Goal: Manage account settings

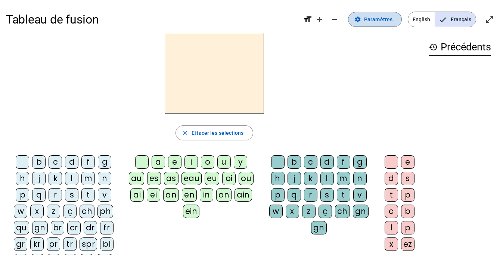
click at [380, 23] on span "Paramètres" at bounding box center [378, 19] width 28 height 9
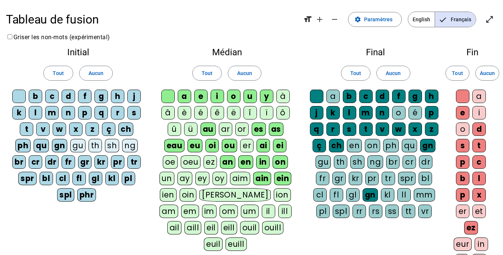
click at [21, 148] on div "ph" at bounding box center [22, 145] width 15 height 13
click at [56, 145] on div "gn" at bounding box center [59, 145] width 15 height 13
click at [40, 146] on div "qu" at bounding box center [41, 145] width 15 height 13
click at [18, 165] on div "br" at bounding box center [18, 161] width 13 height 13
click at [25, 176] on div "spr" at bounding box center [27, 178] width 18 height 13
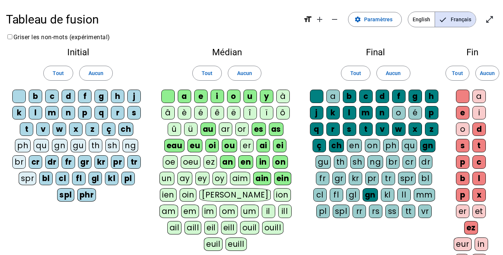
click at [36, 164] on div "cr" at bounding box center [35, 161] width 13 height 13
click at [49, 165] on div "dr" at bounding box center [51, 161] width 13 height 13
click at [48, 174] on div "bl" at bounding box center [45, 178] width 13 height 13
click at [70, 158] on div "fr" at bounding box center [68, 161] width 13 height 13
click at [64, 178] on div "cl" at bounding box center [62, 178] width 13 height 13
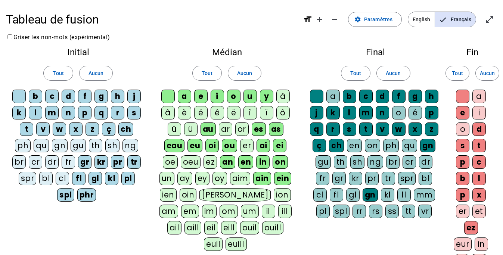
click at [85, 158] on div "gr" at bounding box center [84, 161] width 13 height 13
click at [78, 177] on div "fl" at bounding box center [78, 178] width 13 height 13
click at [99, 163] on div "kr" at bounding box center [100, 161] width 13 height 13
click at [97, 178] on div "gl" at bounding box center [94, 178] width 13 height 13
click at [115, 164] on div "pr" at bounding box center [117, 161] width 13 height 13
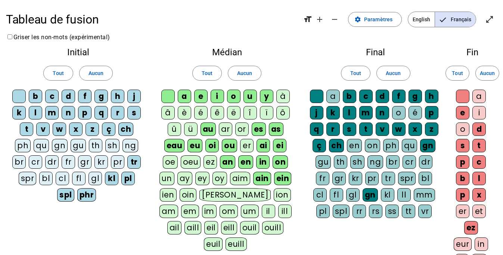
click at [113, 178] on div "kl" at bounding box center [111, 178] width 13 height 13
click at [132, 164] on div "tr" at bounding box center [133, 161] width 13 height 13
click at [129, 179] on div "pl" at bounding box center [127, 178] width 13 height 13
click at [88, 198] on div "phr" at bounding box center [86, 194] width 19 height 13
click at [63, 195] on div "spl" at bounding box center [65, 194] width 17 height 13
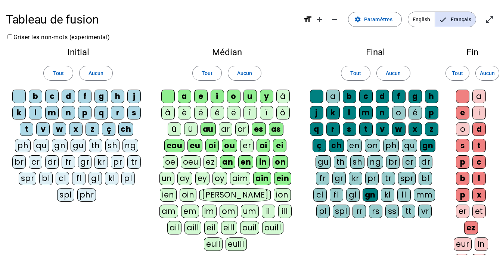
click at [211, 126] on div "au" at bounding box center [207, 128] width 15 height 13
click at [257, 129] on div "es" at bounding box center [259, 128] width 14 height 13
click at [271, 129] on div "as" at bounding box center [275, 128] width 15 height 13
click at [280, 147] on div "ei" at bounding box center [279, 145] width 13 height 13
click at [265, 145] on div "ai" at bounding box center [262, 145] width 13 height 13
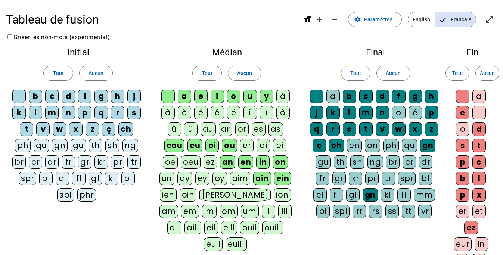
click at [231, 143] on div "ou" at bounding box center [229, 145] width 15 height 13
click at [215, 142] on div "oi" at bounding box center [212, 145] width 13 height 13
click at [190, 141] on div "eu" at bounding box center [195, 145] width 15 height 13
click at [177, 142] on div "eau" at bounding box center [175, 145] width 21 height 13
click at [220, 164] on div "an" at bounding box center [227, 161] width 15 height 13
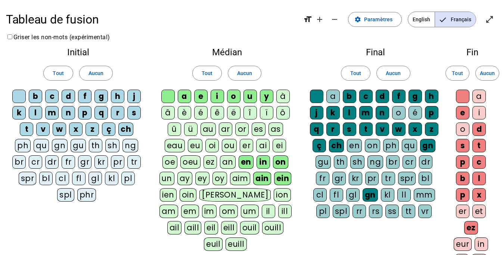
click at [239, 162] on div "en" at bounding box center [246, 161] width 15 height 13
click at [273, 158] on div "on" at bounding box center [280, 161] width 15 height 13
click at [273, 162] on div "on" at bounding box center [280, 161] width 15 height 13
click at [256, 162] on div "in" at bounding box center [262, 161] width 13 height 13
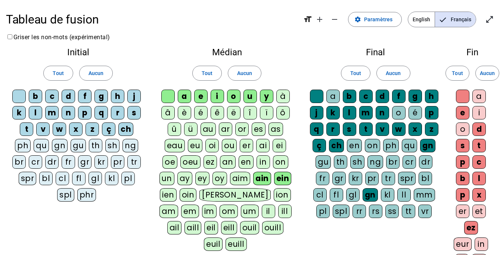
click at [253, 177] on div "ain" at bounding box center [262, 178] width 18 height 13
click at [274, 177] on div "ein" at bounding box center [283, 178] width 18 height 13
click at [367, 194] on div "gn" at bounding box center [370, 194] width 15 height 13
click at [423, 147] on div "gn" at bounding box center [427, 145] width 15 height 13
click at [339, 148] on div "ch" at bounding box center [336, 145] width 15 height 13
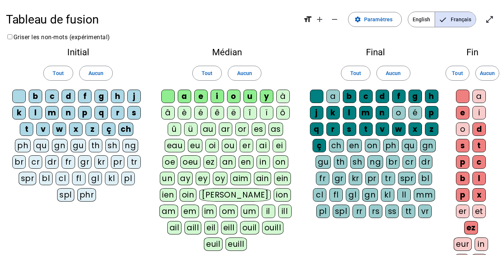
click at [319, 147] on div "ç" at bounding box center [318, 145] width 13 height 13
click at [390, 22] on span "Paramètres" at bounding box center [378, 19] width 28 height 9
click at [459, 19] on span "Français" at bounding box center [455, 19] width 41 height 15
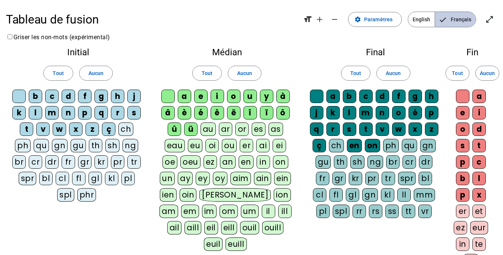
click at [459, 19] on span "Français" at bounding box center [455, 19] width 41 height 15
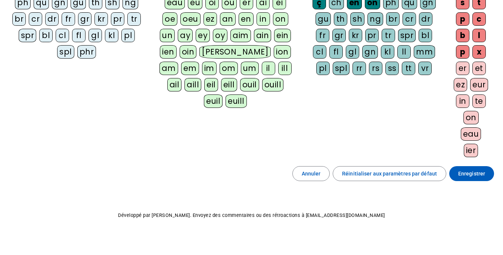
scroll to position [147, 0]
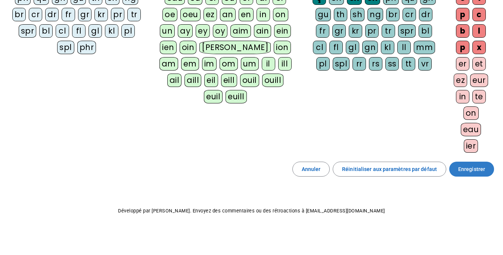
click at [466, 168] on span "Enregistrer" at bounding box center [471, 169] width 27 height 9
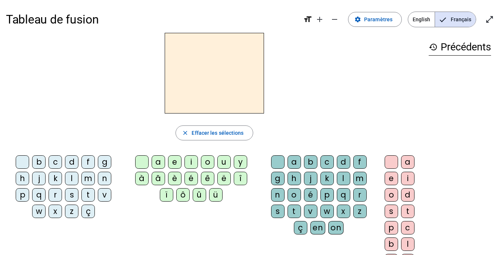
click at [68, 182] on div "l" at bounding box center [71, 178] width 13 height 13
click at [153, 163] on div "a" at bounding box center [158, 161] width 13 height 13
click at [175, 164] on div "e" at bounding box center [174, 161] width 13 height 13
click at [223, 162] on div "u" at bounding box center [223, 161] width 13 height 13
click at [88, 197] on div "t" at bounding box center [87, 194] width 13 height 13
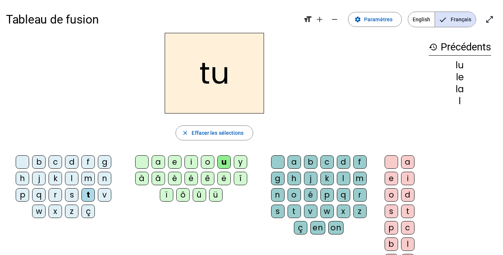
click at [192, 166] on div "i" at bounding box center [190, 161] width 13 height 13
click at [175, 181] on div "è" at bounding box center [174, 178] width 13 height 13
click at [175, 166] on div "e" at bounding box center [174, 161] width 13 height 13
click at [161, 164] on div "a" at bounding box center [158, 161] width 13 height 13
